Goal: Book appointment/travel/reservation

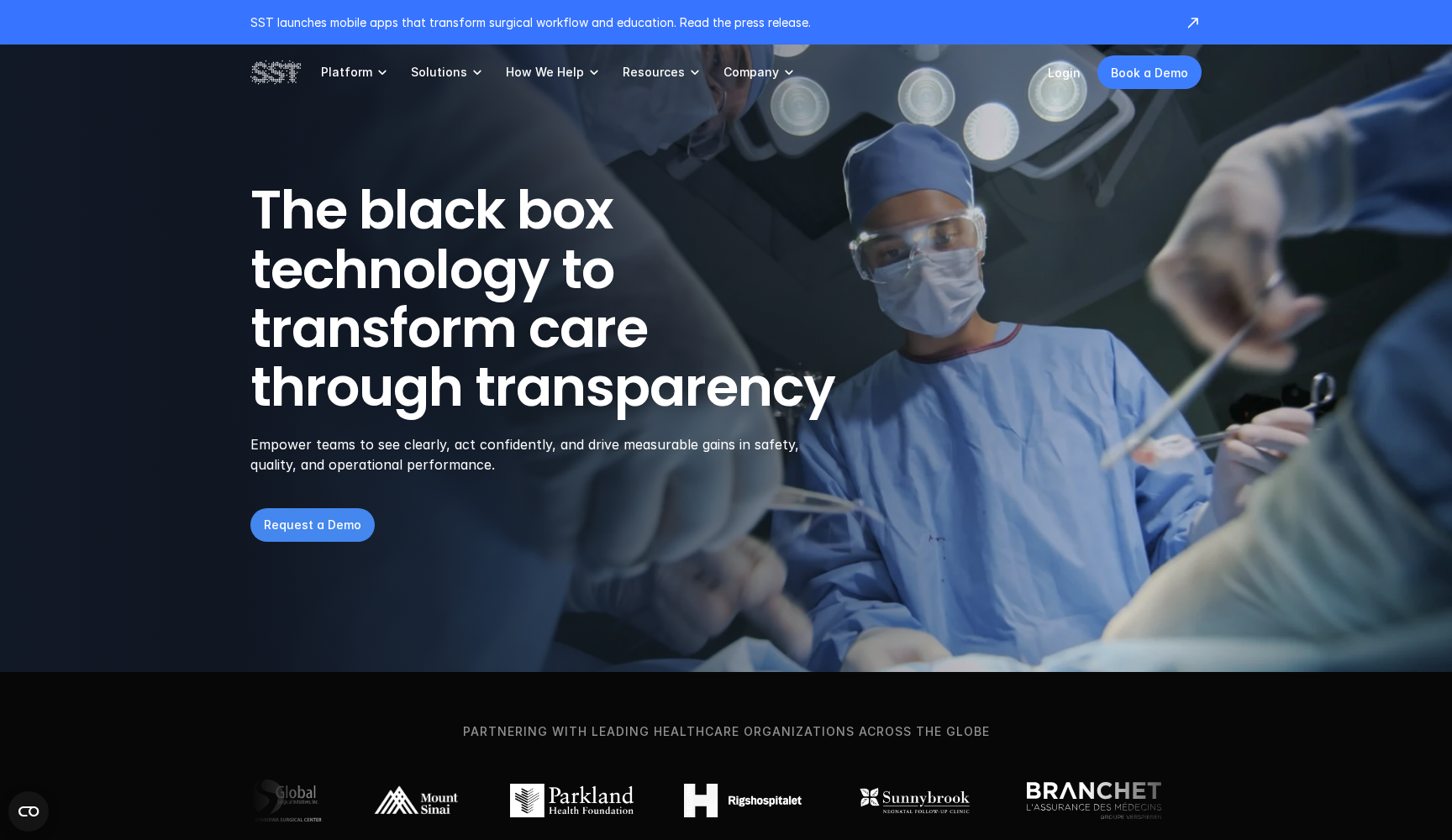
click at [309, 523] on p "Request a Demo" at bounding box center [312, 524] width 98 height 18
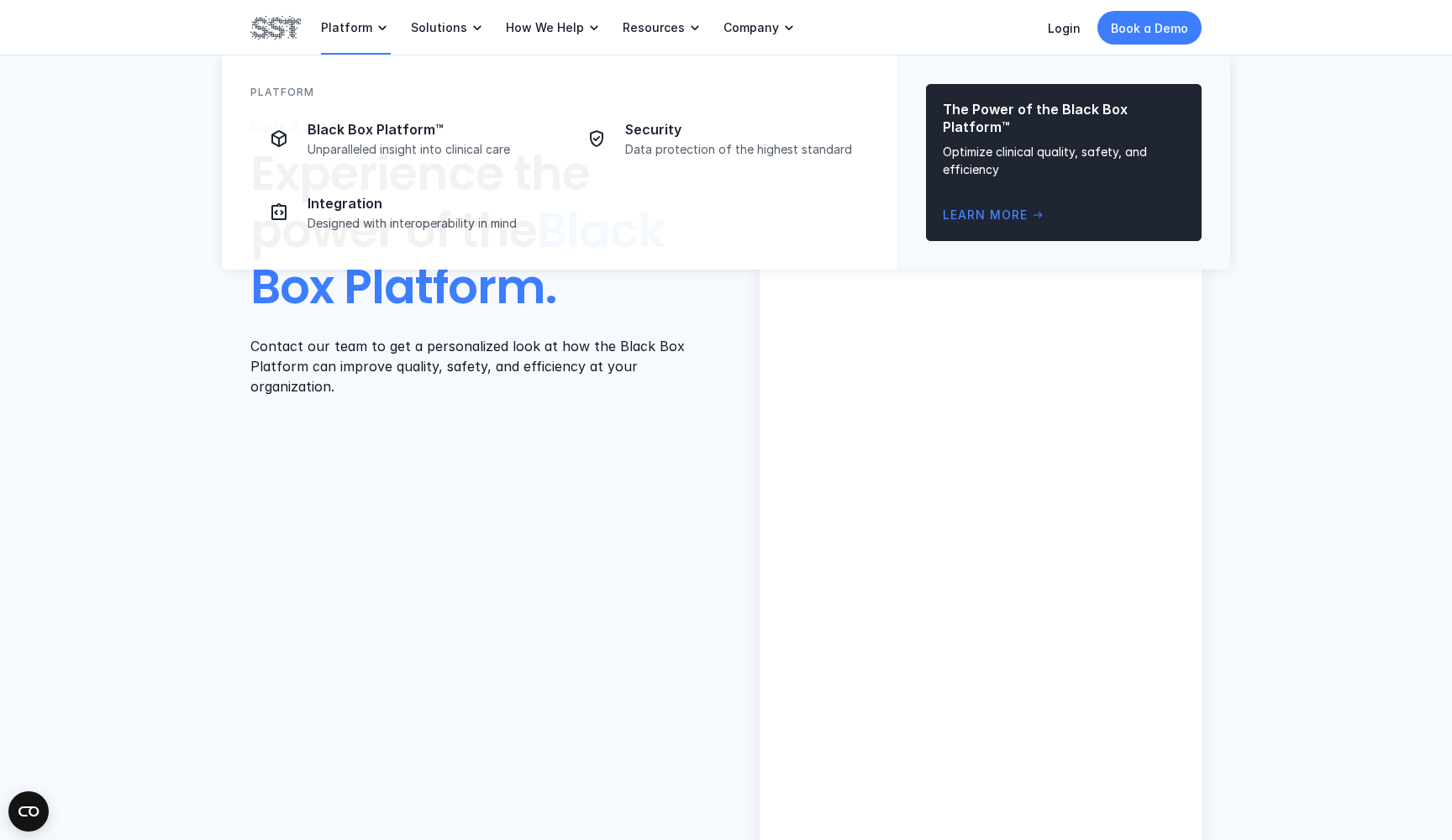
click at [345, 35] on link "Platform" at bounding box center [355, 27] width 69 height 56
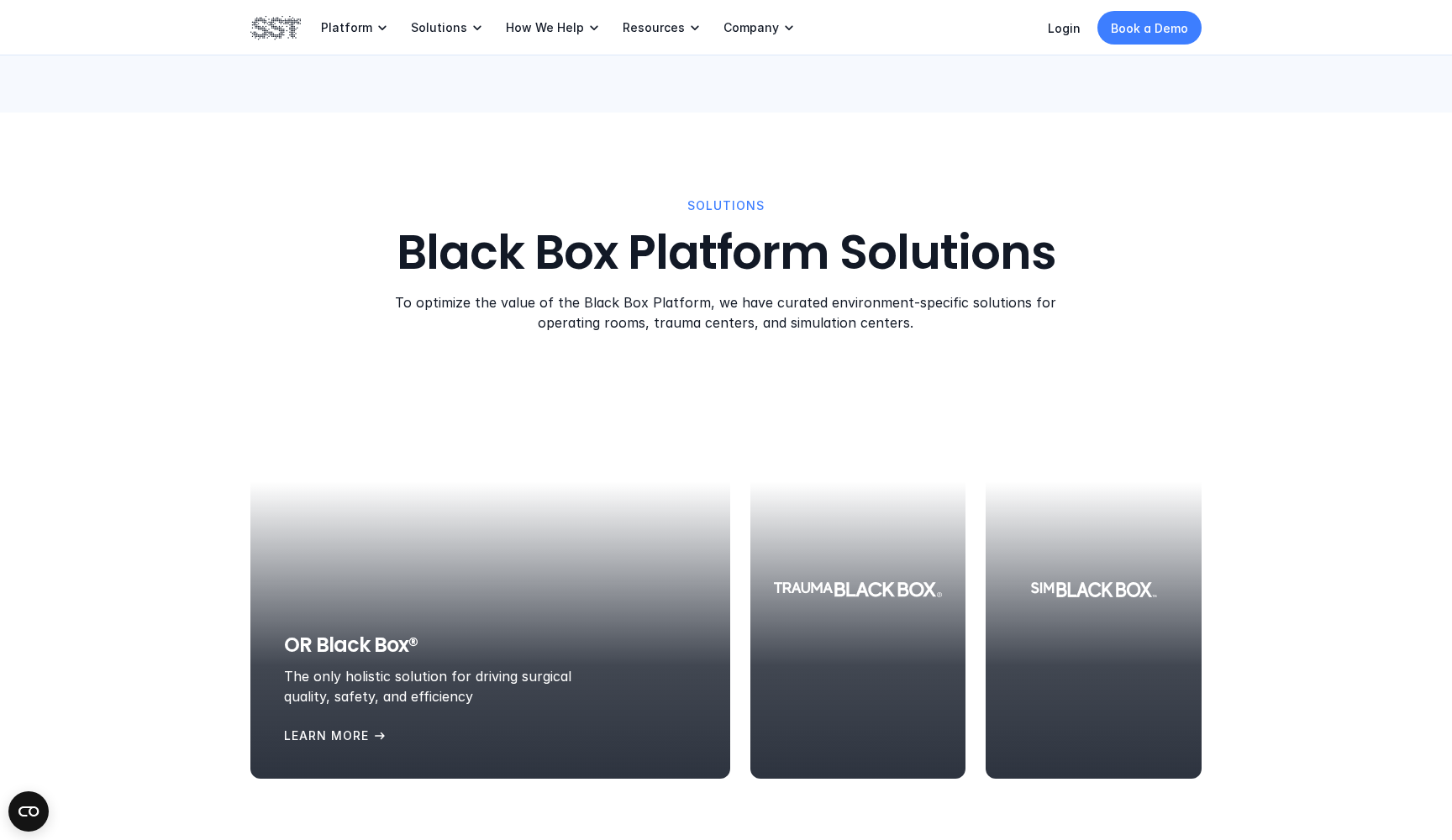
scroll to position [1570, 0]
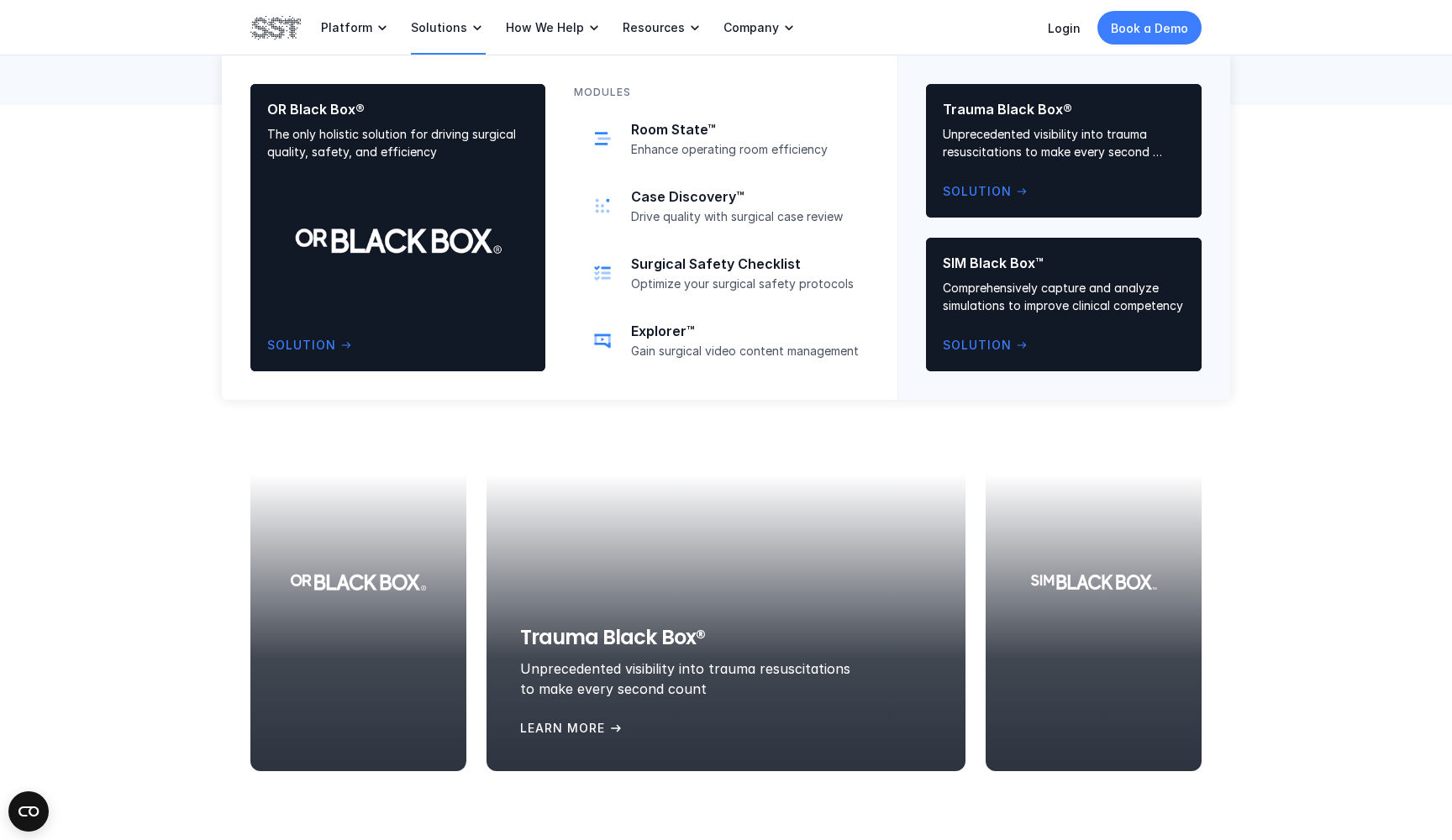
click at [436, 27] on p "Solutions" at bounding box center [439, 28] width 56 height 15
click at [434, 34] on p "Solutions" at bounding box center [439, 28] width 56 height 15
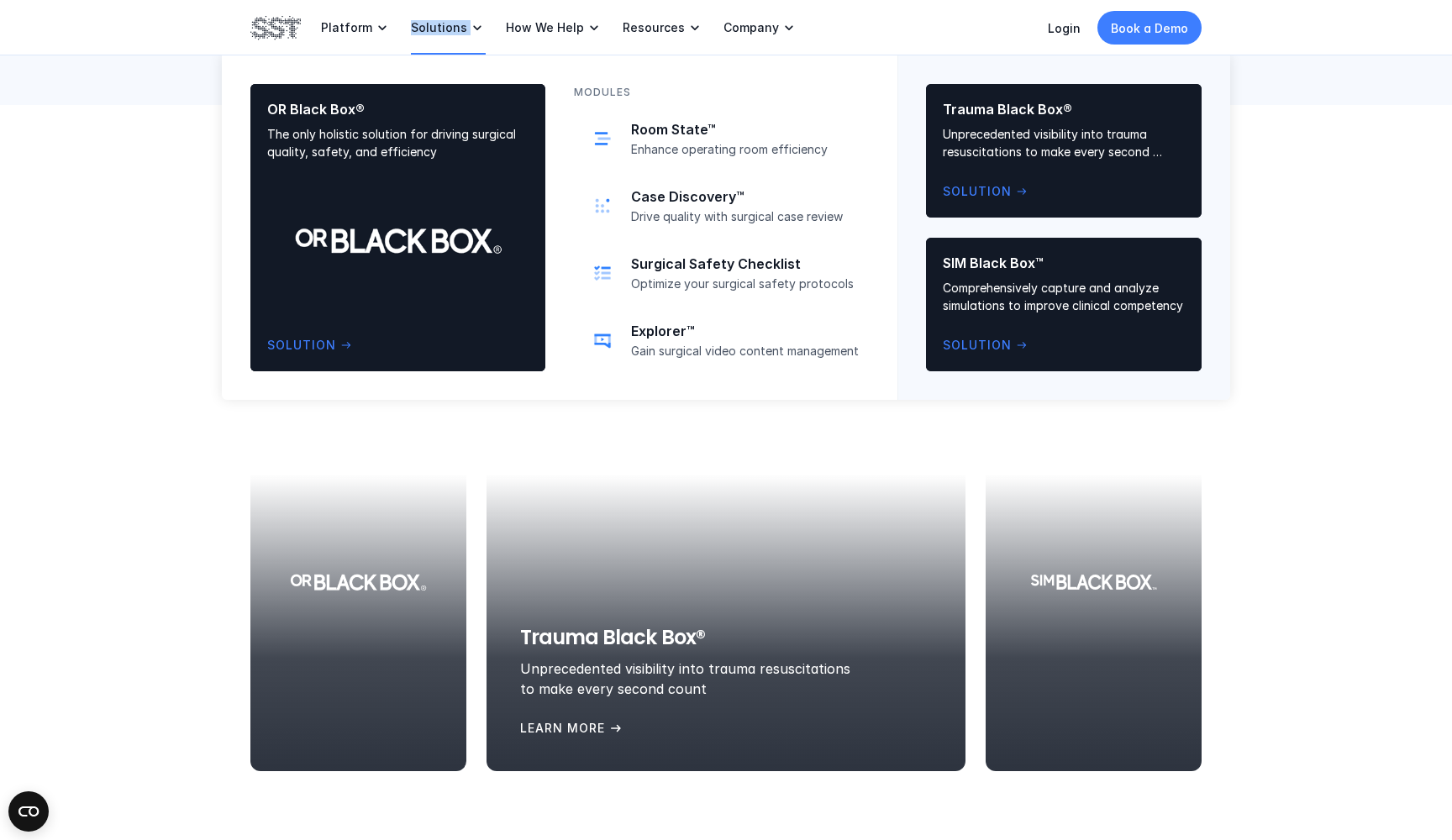
click at [434, 34] on p "Solutions" at bounding box center [439, 28] width 56 height 15
click at [450, 26] on p "Solutions" at bounding box center [439, 28] width 56 height 15
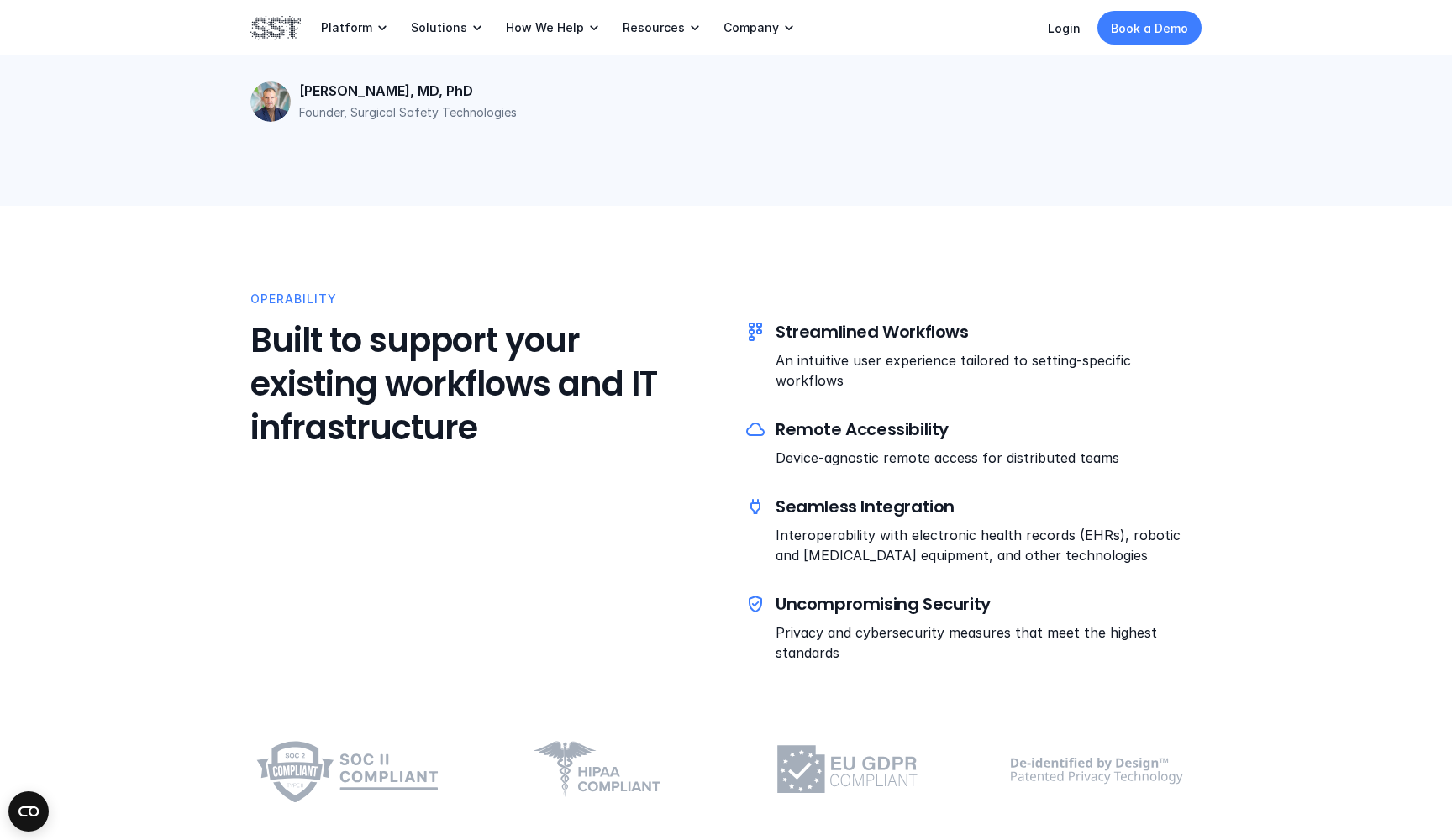
scroll to position [4012, 0]
